Goal: Task Accomplishment & Management: Use online tool/utility

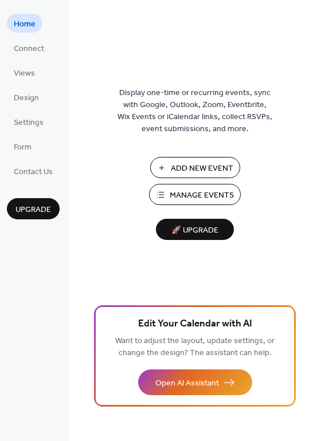
click at [216, 167] on span "Add New Event" at bounding box center [202, 169] width 62 height 12
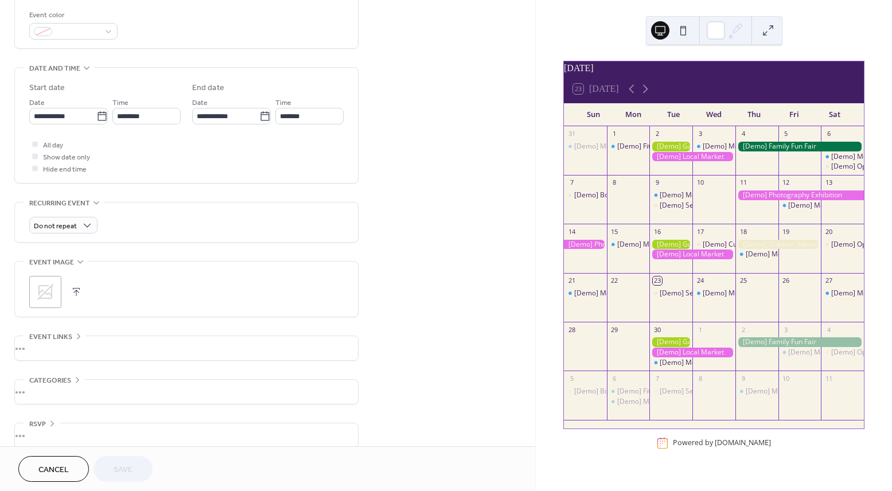
scroll to position [319, 0]
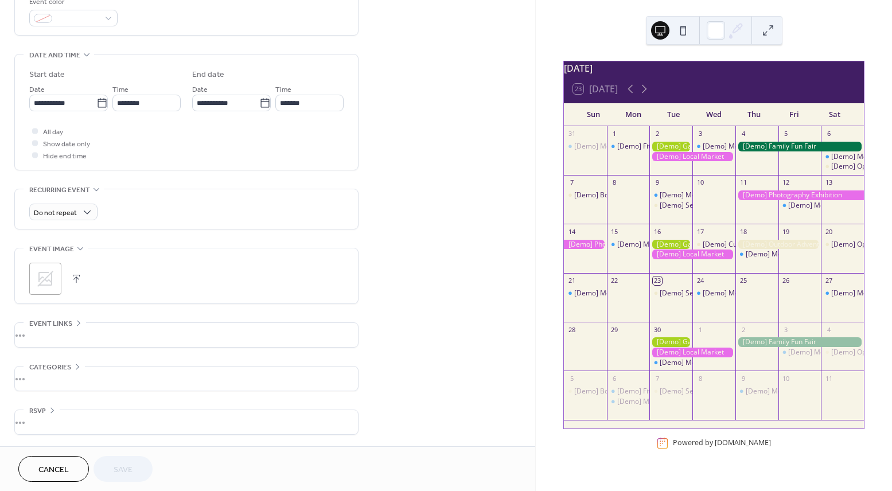
click at [38, 420] on div "•••" at bounding box center [186, 422] width 343 height 24
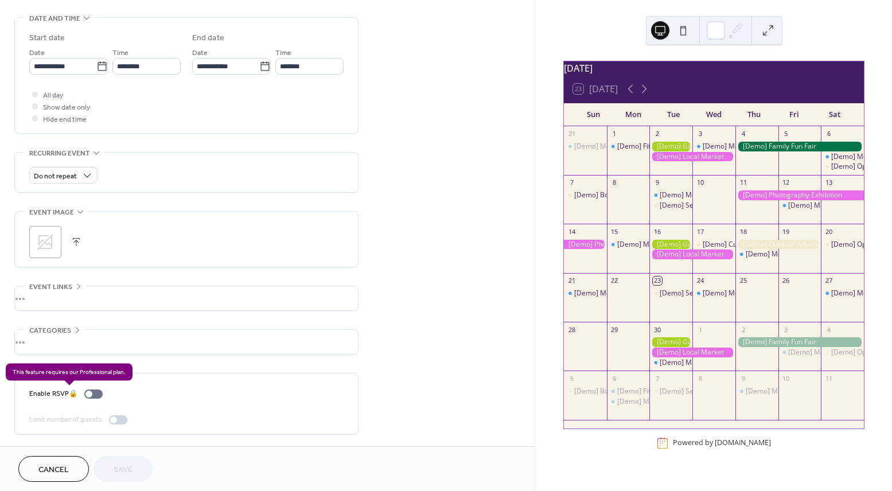
click at [99, 391] on div "Enable RSVP 🔒" at bounding box center [68, 394] width 78 height 12
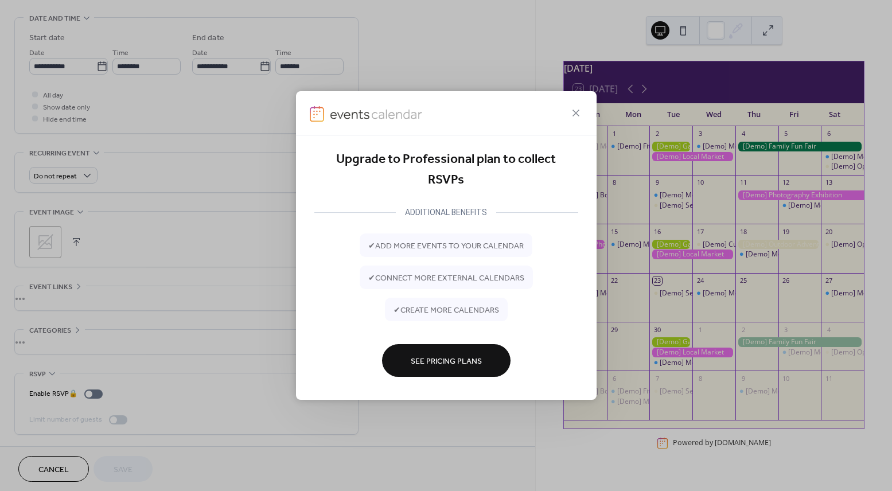
click at [482, 363] on button "See Pricing Plans" at bounding box center [446, 360] width 128 height 33
